Goal: Book appointment/travel/reservation

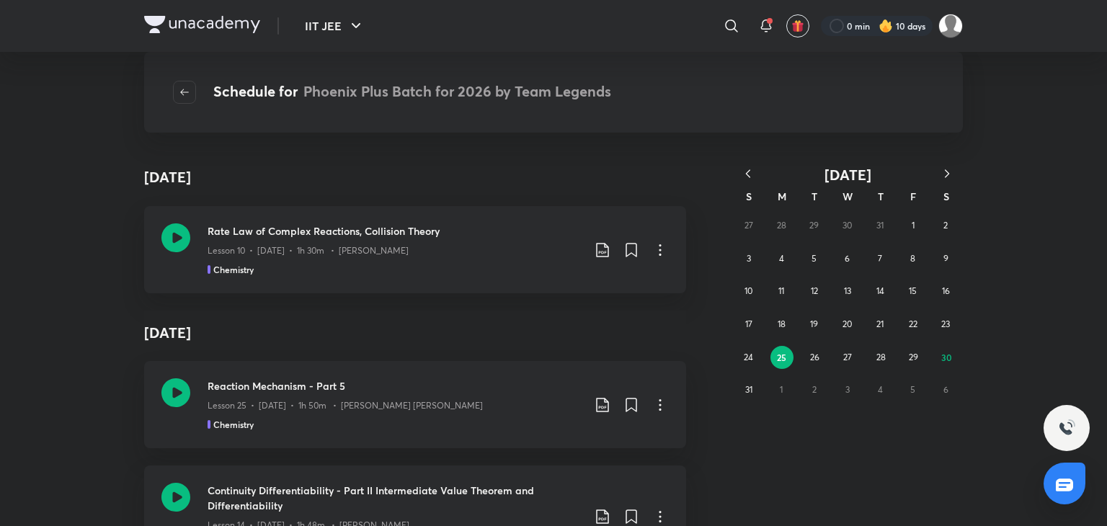
click at [747, 168] on icon "button" at bounding box center [748, 174] width 14 height 14
click at [747, 259] on abbr "6" at bounding box center [748, 258] width 5 height 11
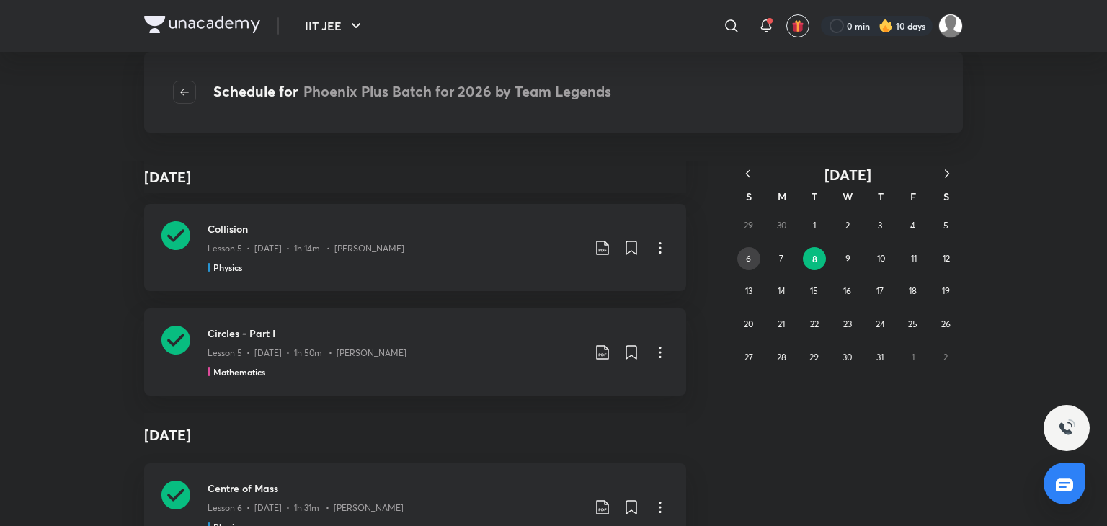
scroll to position [30110, 0]
